Goal: Complete application form

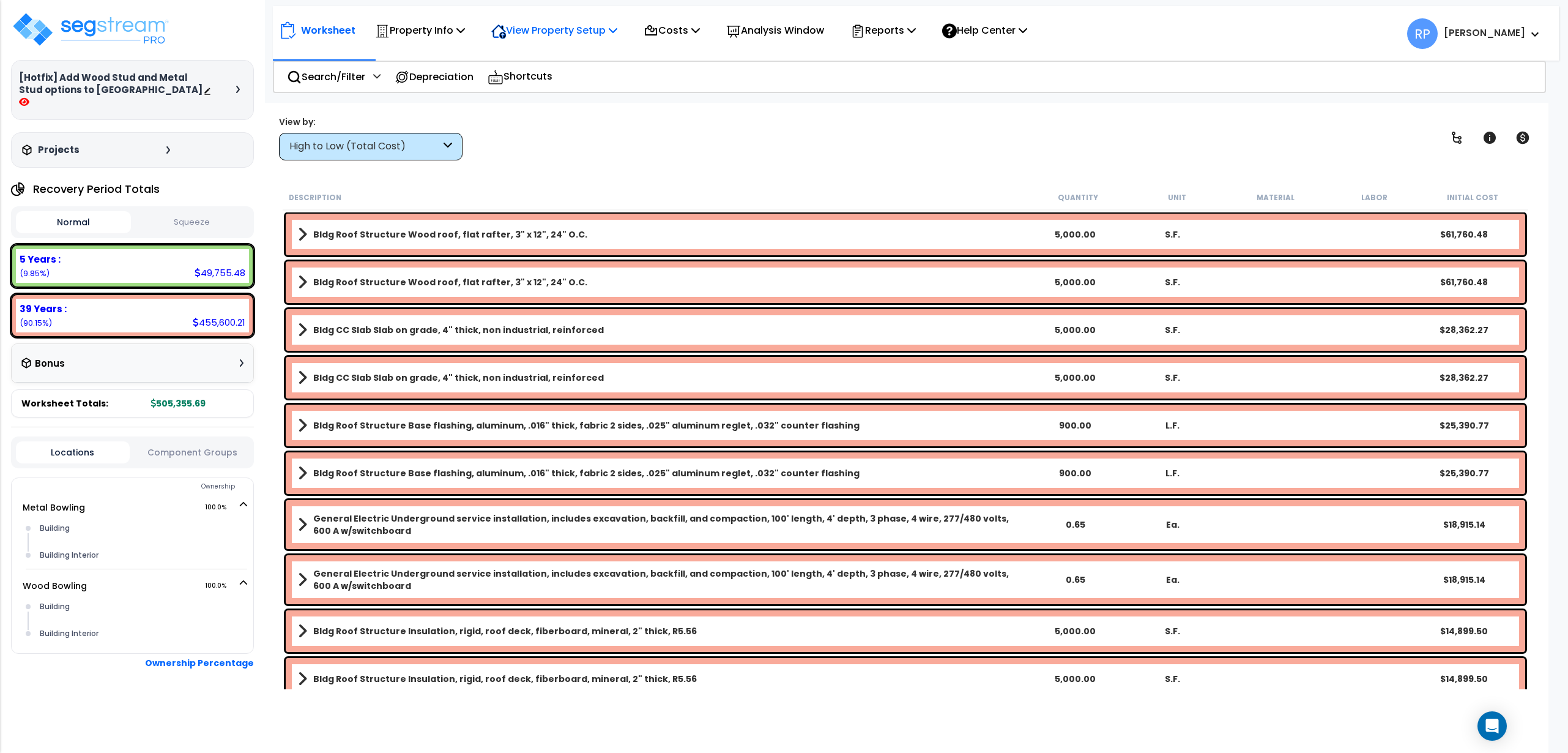
click at [550, 30] on p "View Property Setup" at bounding box center [554, 30] width 126 height 16
click at [550, 86] on link "View Questionnaire" at bounding box center [546, 83] width 121 height 24
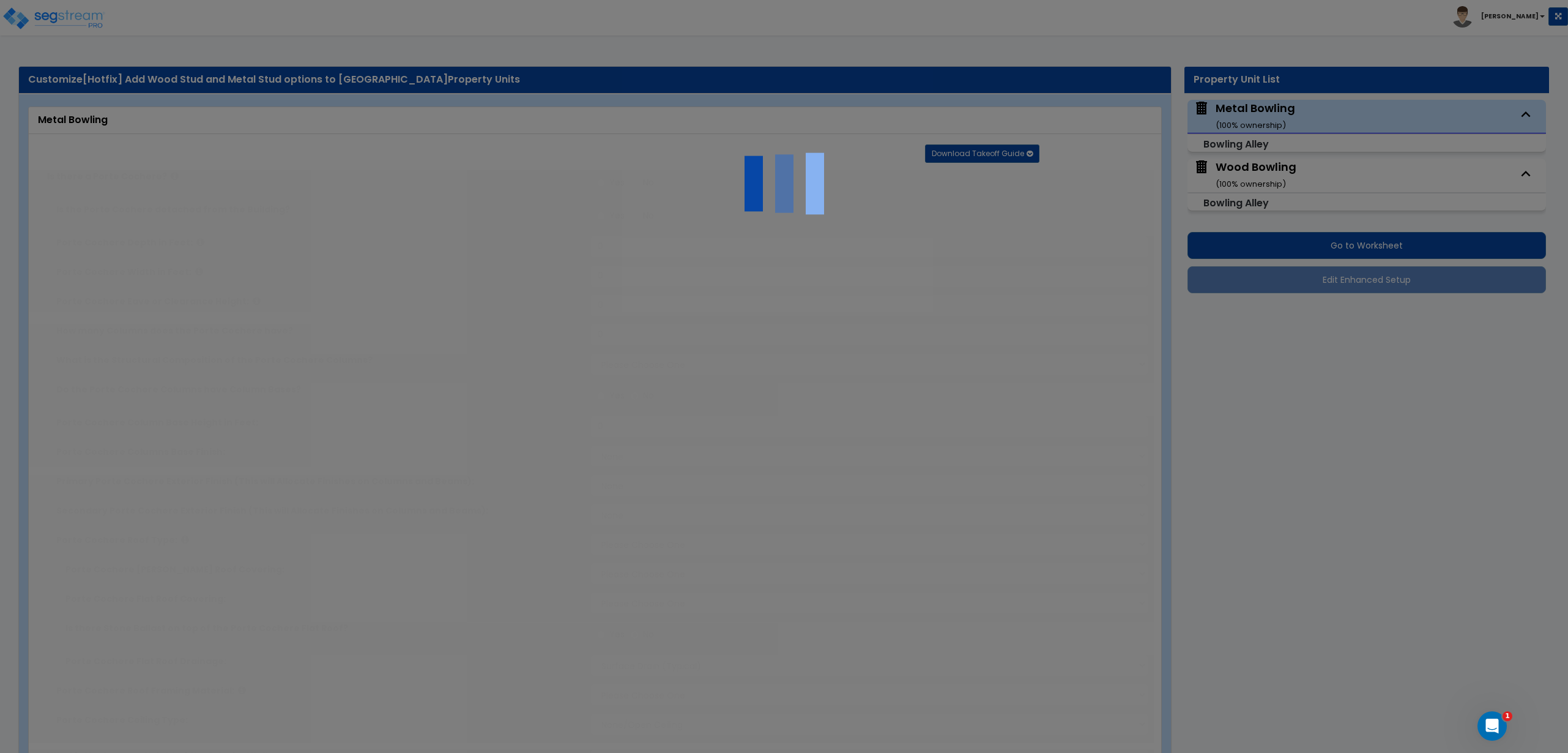
type input "25"
type input "5000"
type input "100"
select select "8"
select select "2"
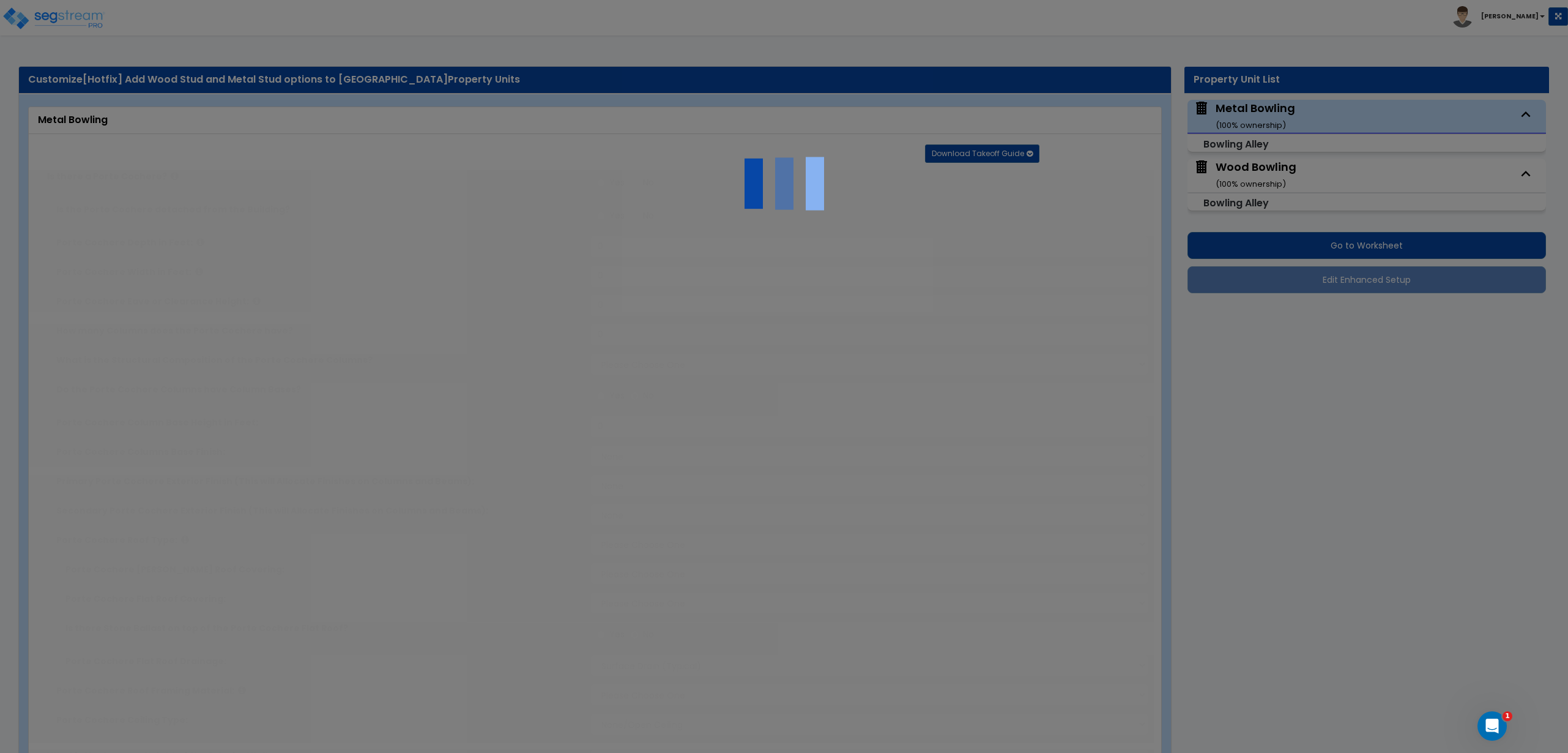
select select "1"
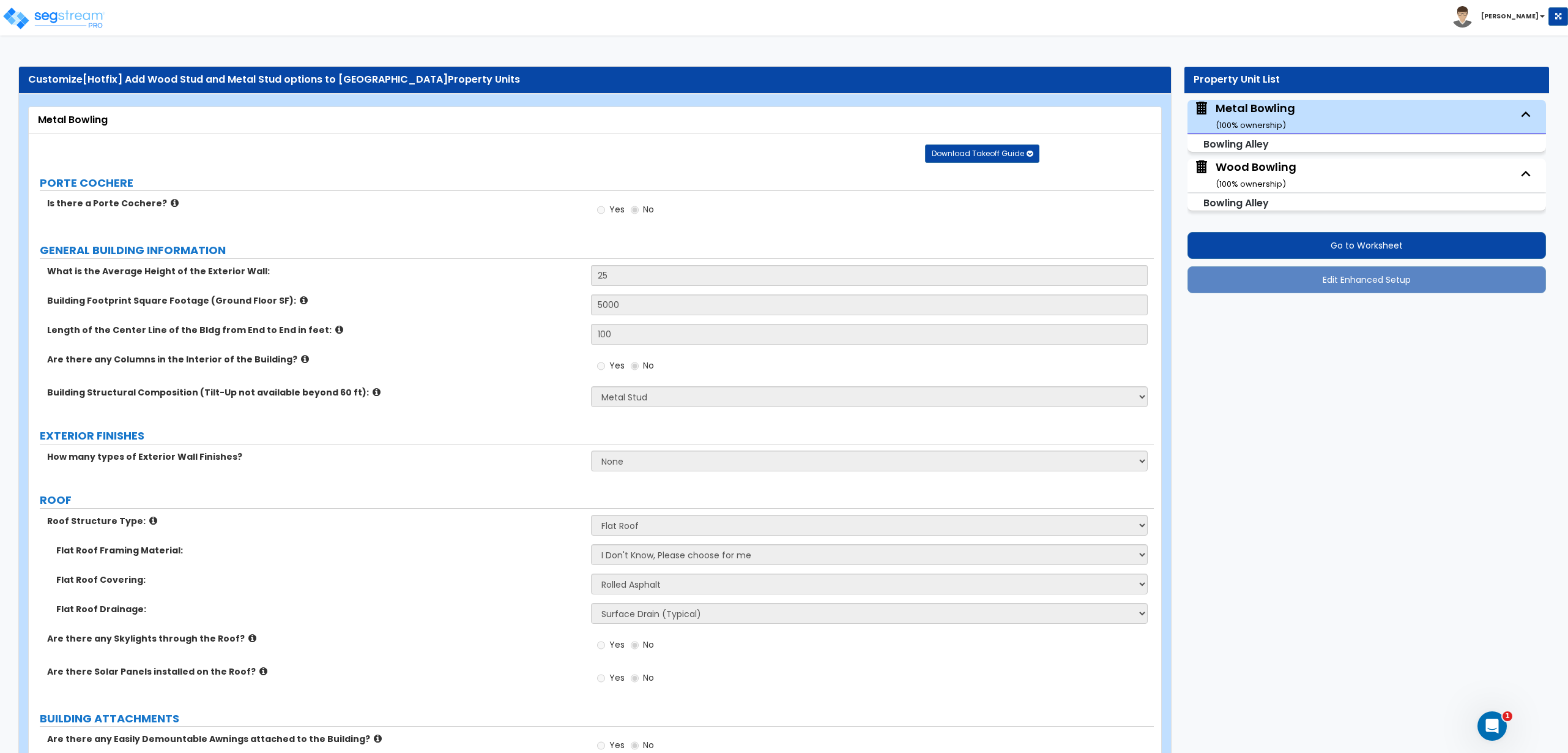
click at [1242, 171] on div "Wood Bowling ( 100 % ownership)" at bounding box center [1256, 175] width 80 height 31
select select "7"
select select "2"
select select "1"
